Goal: Task Accomplishment & Management: Complete application form

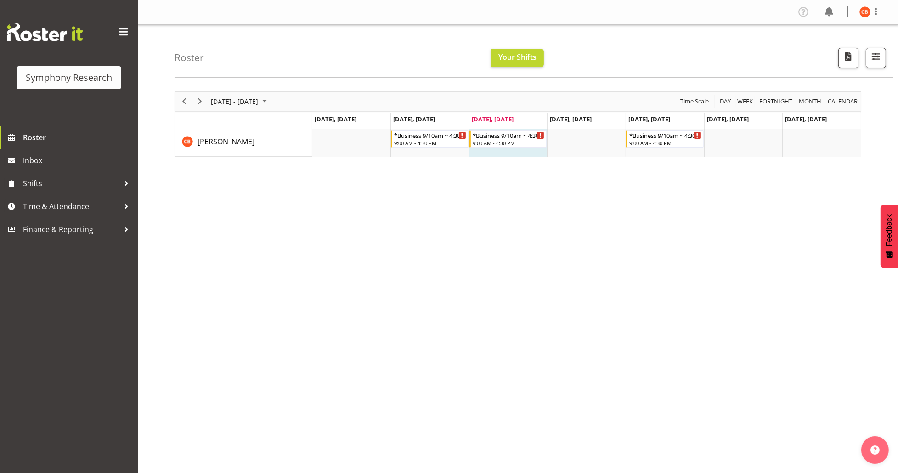
click at [650, 269] on div "[DATE] - [DATE] [DATE] Day Week Fortnight Month calendar Month Agenda Time Scal…" at bounding box center [537, 269] width 724 height 368
click at [80, 201] on span "Time & Attendance" at bounding box center [71, 206] width 96 height 14
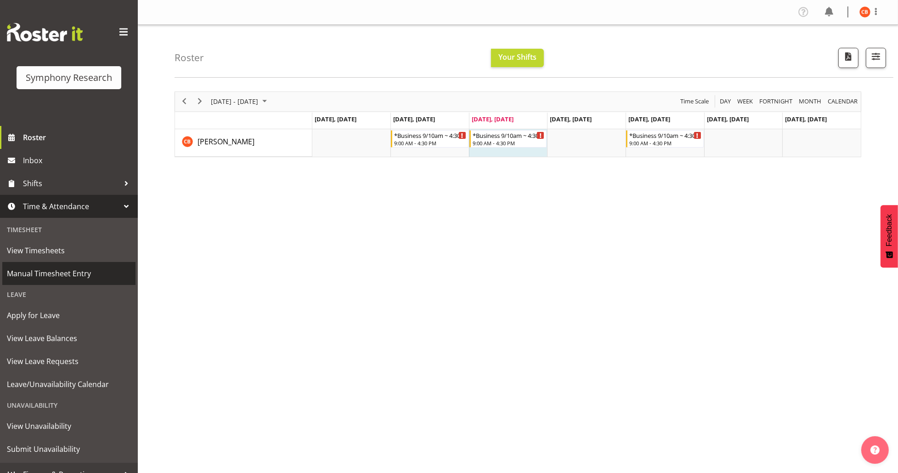
click at [68, 275] on span "Manual Timesheet Entry" at bounding box center [69, 273] width 124 height 14
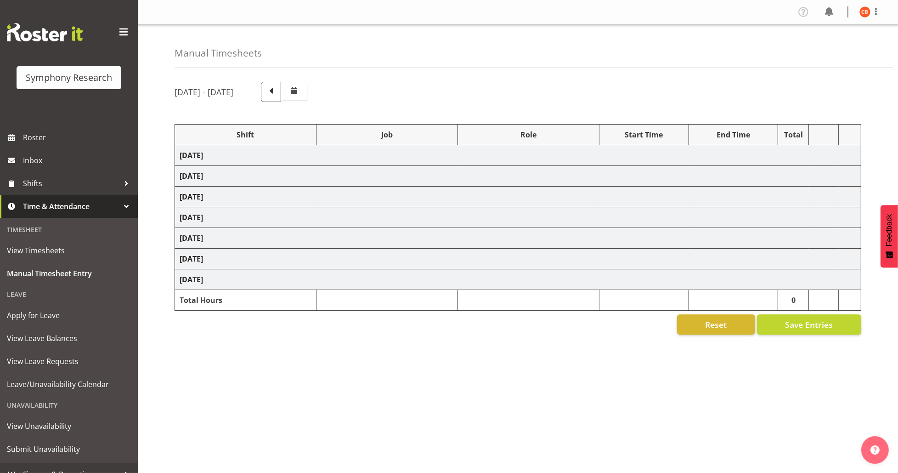
select select "26078"
select select "10731"
select select "47"
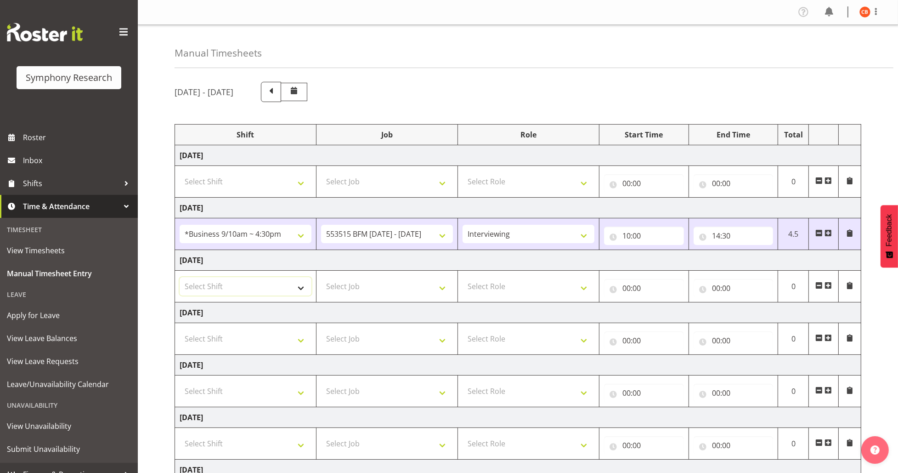
click at [259, 293] on select "Select Shift !!Weekend Residential (Roster IT Shift Label) *Business 9/10am ~ 4…" at bounding box center [246, 286] width 132 height 18
select select "26078"
click at [180, 277] on select "Select Shift !!Weekend Residential (Roster IT Shift Label) *Business 9/10am ~ 4…" at bounding box center [246, 286] width 132 height 18
click at [441, 288] on select "Select Job 550060 IF Admin 553492 World Poll Aus Wave 2 Main 2025 553493 World …" at bounding box center [387, 286] width 132 height 18
select select "10730"
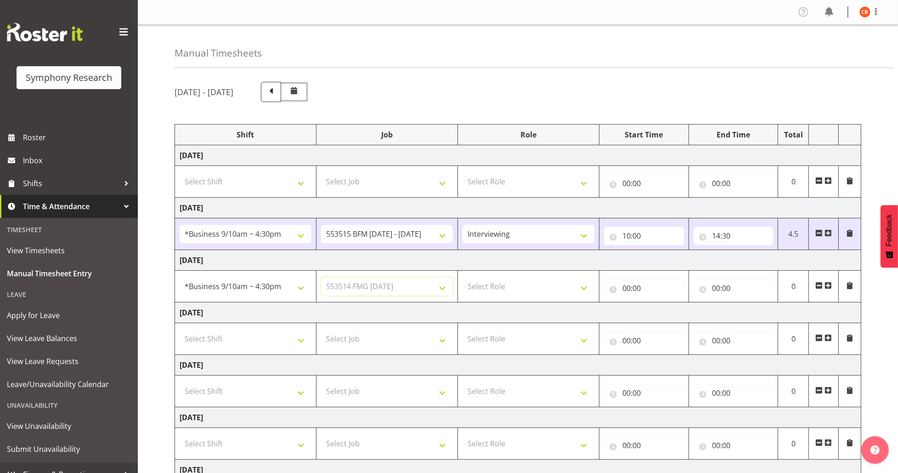
click at [321, 277] on select "Select Job 550060 IF Admin 553492 World Poll Aus Wave 2 Main 2025 553493 World …" at bounding box center [387, 286] width 132 height 18
click at [509, 287] on select "Select Role Briefing Interviewing" at bounding box center [529, 286] width 132 height 18
select select "47"
click at [463, 277] on select "Select Role Briefing Interviewing" at bounding box center [529, 286] width 132 height 18
click at [625, 287] on input "00:00" at bounding box center [644, 288] width 80 height 18
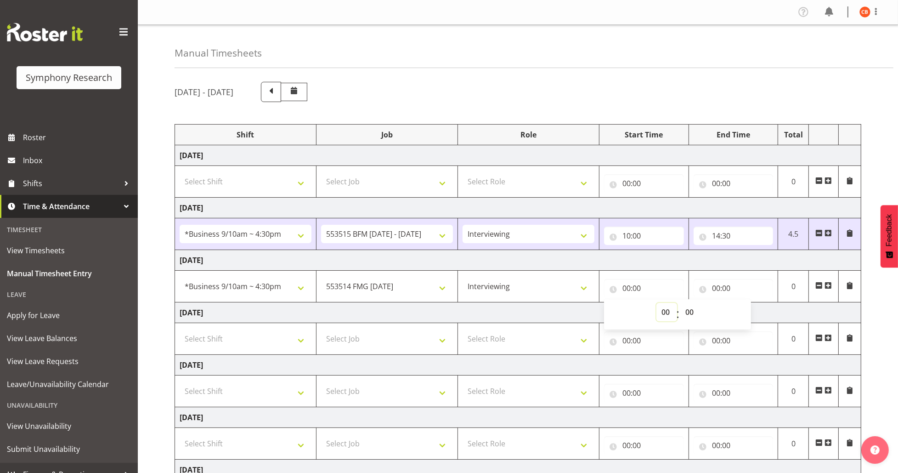
click at [663, 312] on select "00 01 02 03 04 05 06 07 08 09 10 11 12 13 14 15 16 17 18 19 20 21 22 23" at bounding box center [666, 312] width 21 height 18
select select "10"
click at [664, 312] on select "00 01 02 03 04 05 06 07 08 09 10 11 12 13 14 15 16 17 18 19 20 21 22 23" at bounding box center [666, 312] width 21 height 18
type input "10:00"
click at [694, 309] on select "00 01 02 03 04 05 06 07 08 09 10 11 12 13 14 15 16 17 18 19 20 21 22 23 24 25 2…" at bounding box center [690, 312] width 21 height 18
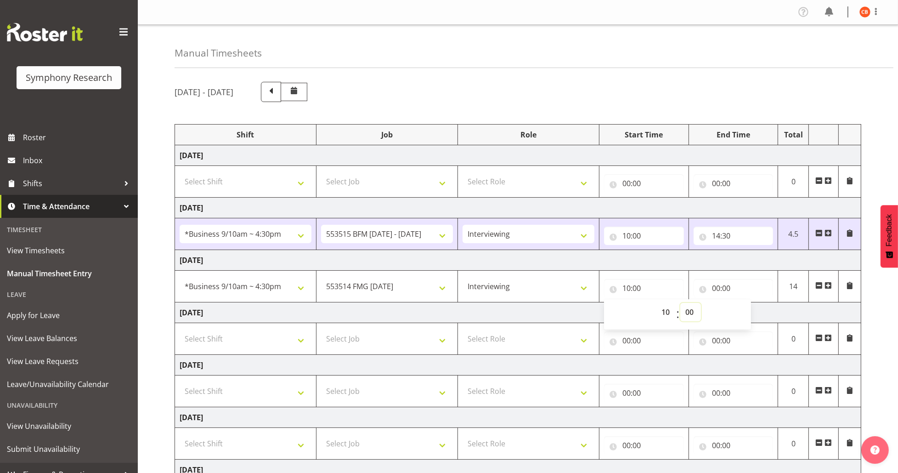
select select "30"
type input "10:30"
click at [694, 309] on select "00 01 02 03 04 05 06 07 08 09 10 11 12 13 14 15 16 17 18 19 20 21 22 23 24 25 2…" at bounding box center [690, 312] width 21 height 18
click at [717, 288] on input "00:00" at bounding box center [734, 288] width 80 height 18
click at [756, 311] on select "00 01 02 03 04 05 06 07 08 09 10 11 12 13 14 15 16 17 18 19 20 21 22 23" at bounding box center [756, 312] width 21 height 18
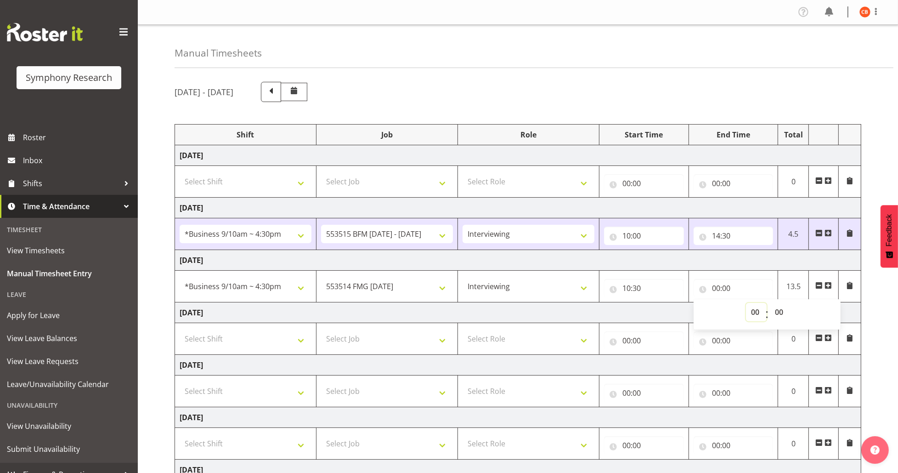
select select "15"
type input "15:00"
click at [773, 311] on select "00 01 02 03 04 05 06 07 08 09 10 11 12 13 14 15 16 17 18 19 20 21 22 23 24 25 2…" at bounding box center [780, 312] width 21 height 18
select select "45"
type input "15:45"
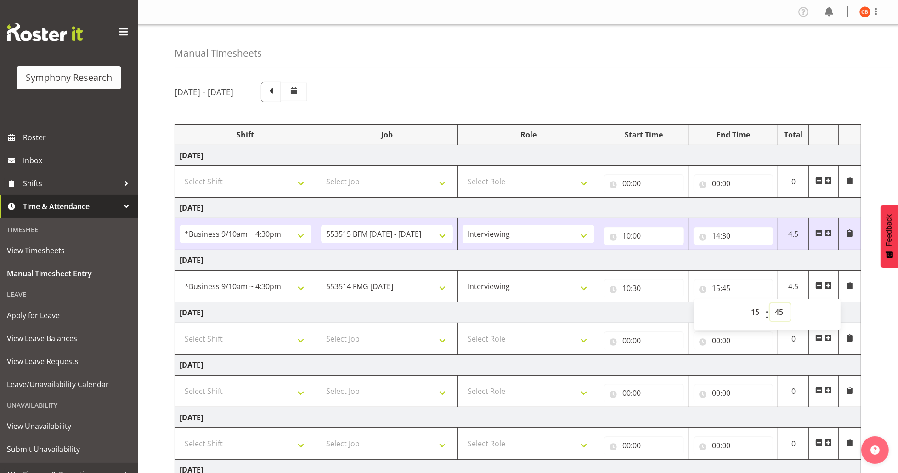
click at [773, 311] on select "00 01 02 03 04 05 06 07 08 09 10 11 12 13 14 15 16 17 18 19 20 21 22 23 24 25 2…" at bounding box center [780, 312] width 21 height 18
click at [755, 312] on select "00 01 02 03 04 05 06 07 08 09 10 11 12 13 14 15 16 17 18 19 20 21 22 23" at bounding box center [756, 312] width 21 height 18
click at [746, 303] on select "00 01 02 03 04 05 06 07 08 09 10 11 12 13 14 15 16 17 18 19 20 21 22 23" at bounding box center [756, 312] width 21 height 18
click at [785, 312] on select "00 01 02 03 04 05 06 07 08 09 10 11 12 13 14 15 16 17 18 19 20 21 22 23 24 25 2…" at bounding box center [780, 312] width 21 height 18
select select "15"
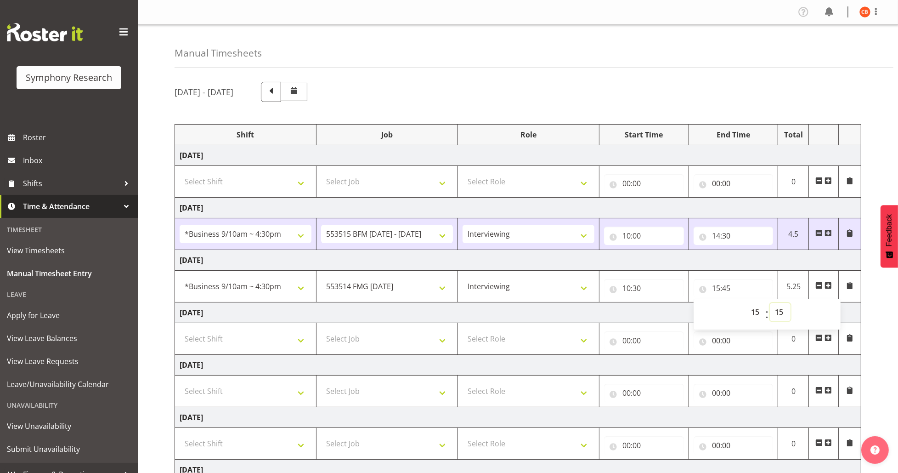
type input "15:15"
click at [783, 313] on select "00 01 02 03 04 05 06 07 08 09 10 11 12 13 14 15 16 17 18 19 20 21 22 23 24 25 2…" at bounding box center [780, 312] width 21 height 18
click at [871, 315] on div "September 29th - October 5th 2025 Shift Job Role Start Time End Time Total Mond…" at bounding box center [537, 319] width 724 height 488
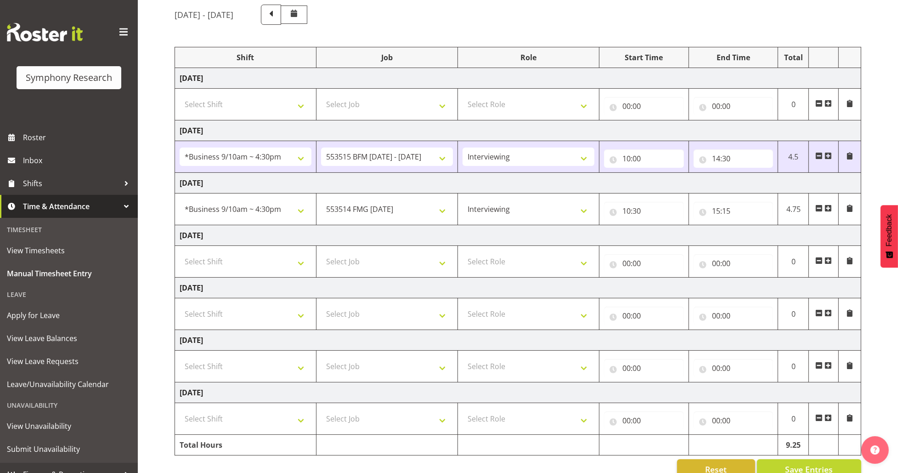
scroll to position [100, 0]
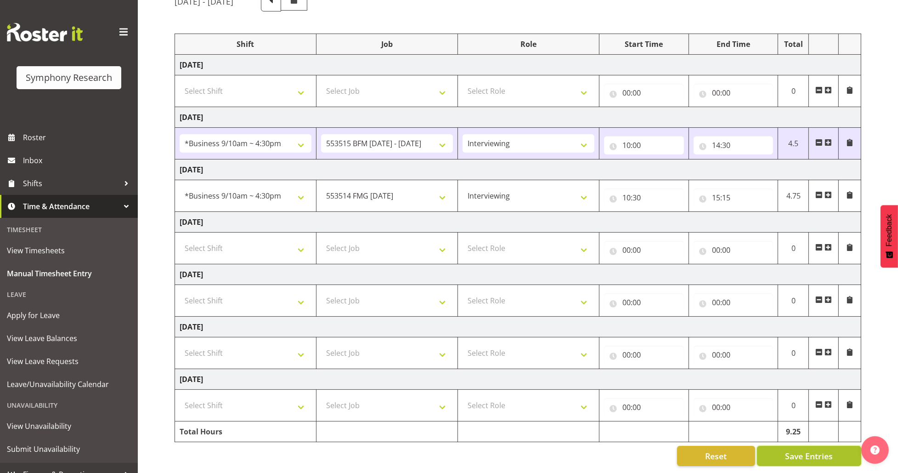
click at [807, 450] on span "Save Entries" at bounding box center [809, 456] width 48 height 12
